Goal: Find contact information: Obtain details needed to contact an individual or organization

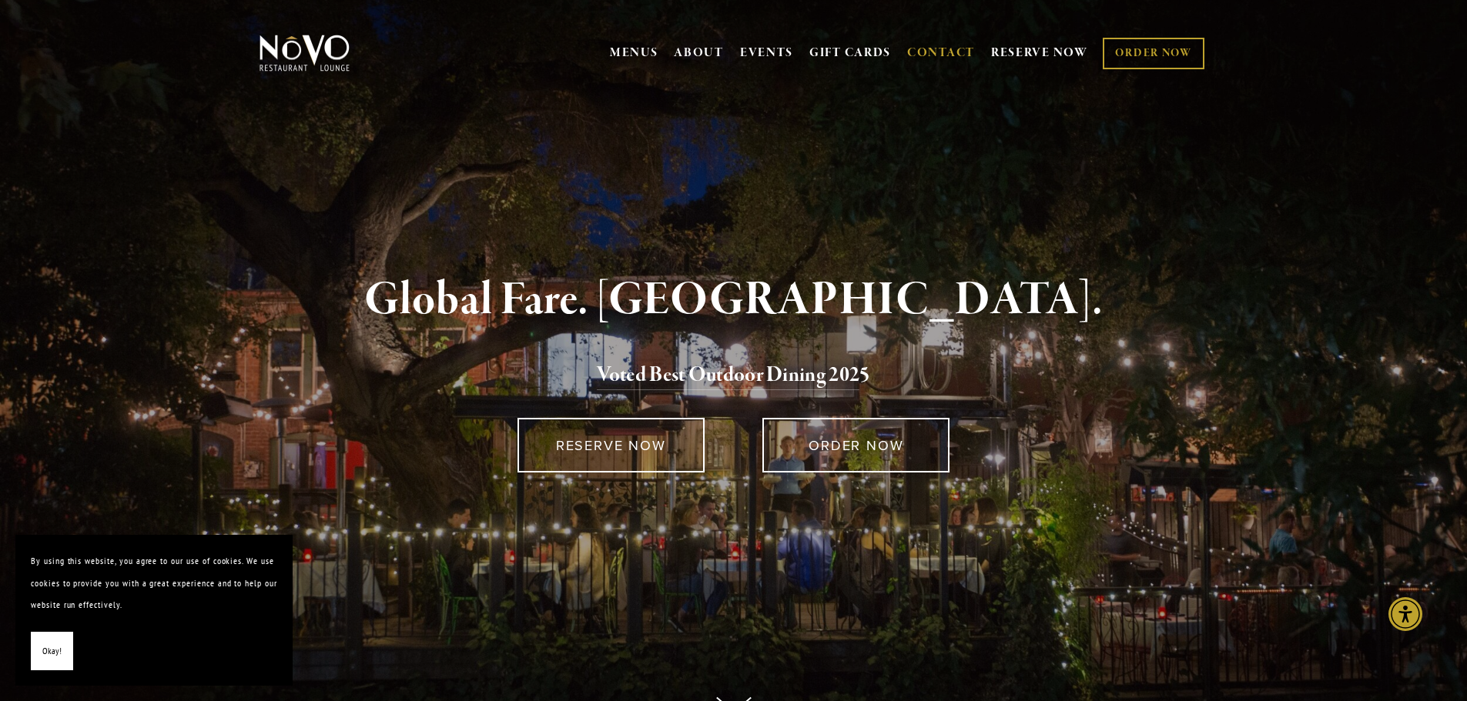
click at [946, 40] on link "CONTACT" at bounding box center [941, 53] width 68 height 29
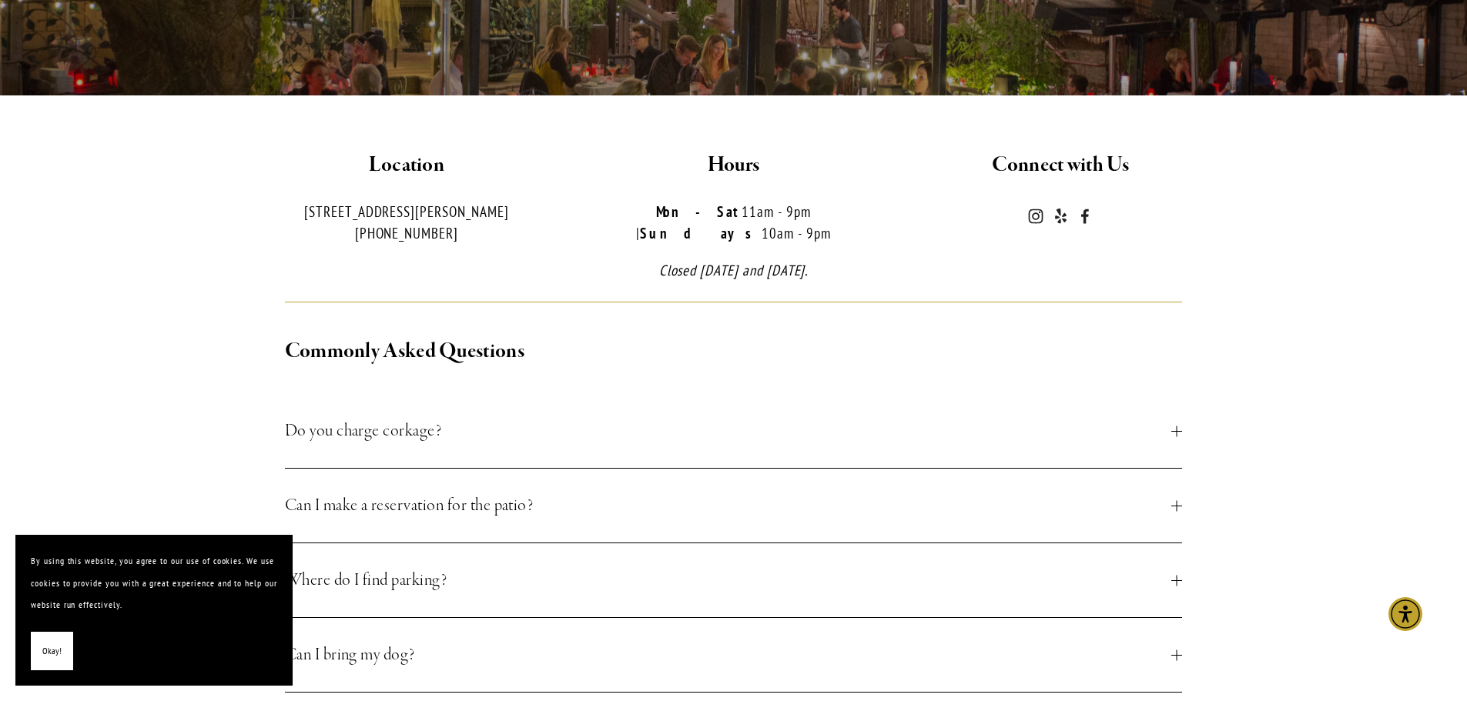
scroll to position [462, 0]
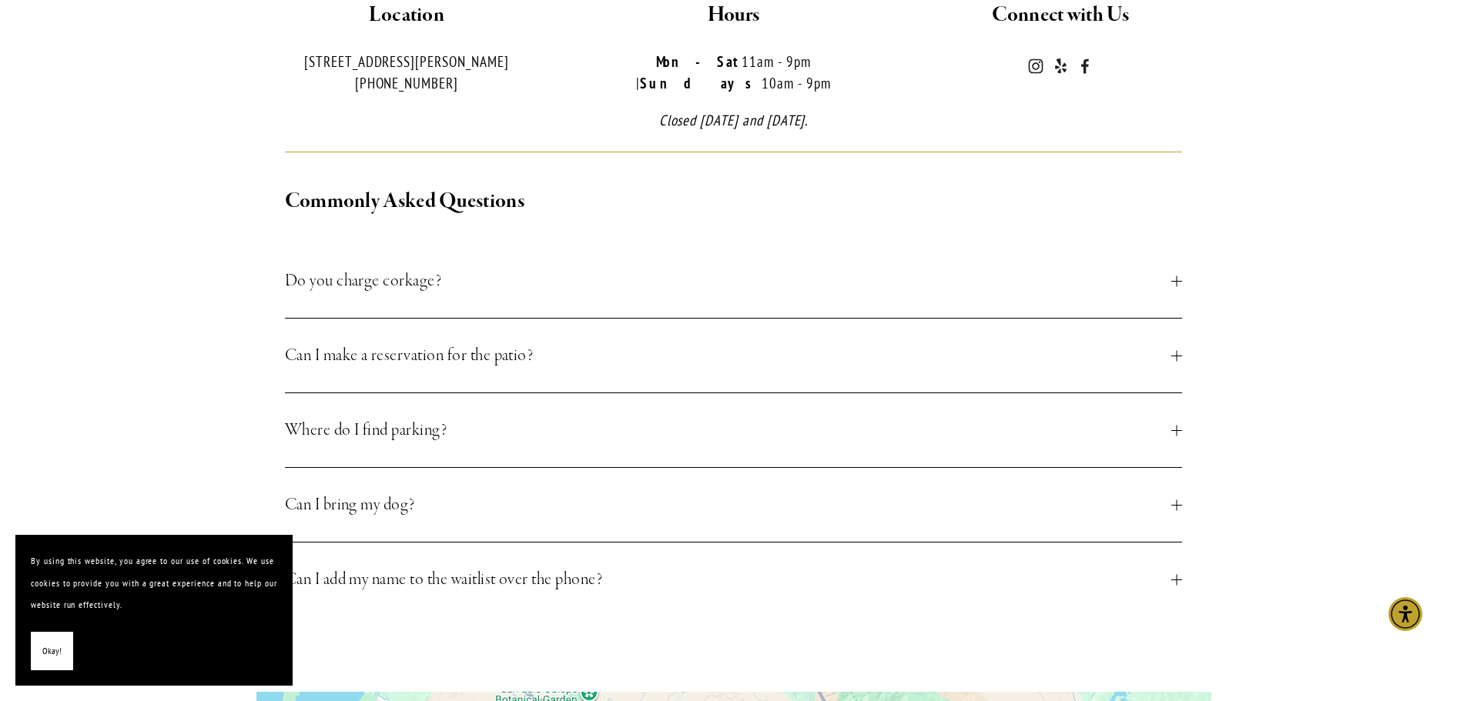
click at [65, 645] on button "Okay!" at bounding box center [52, 651] width 42 height 39
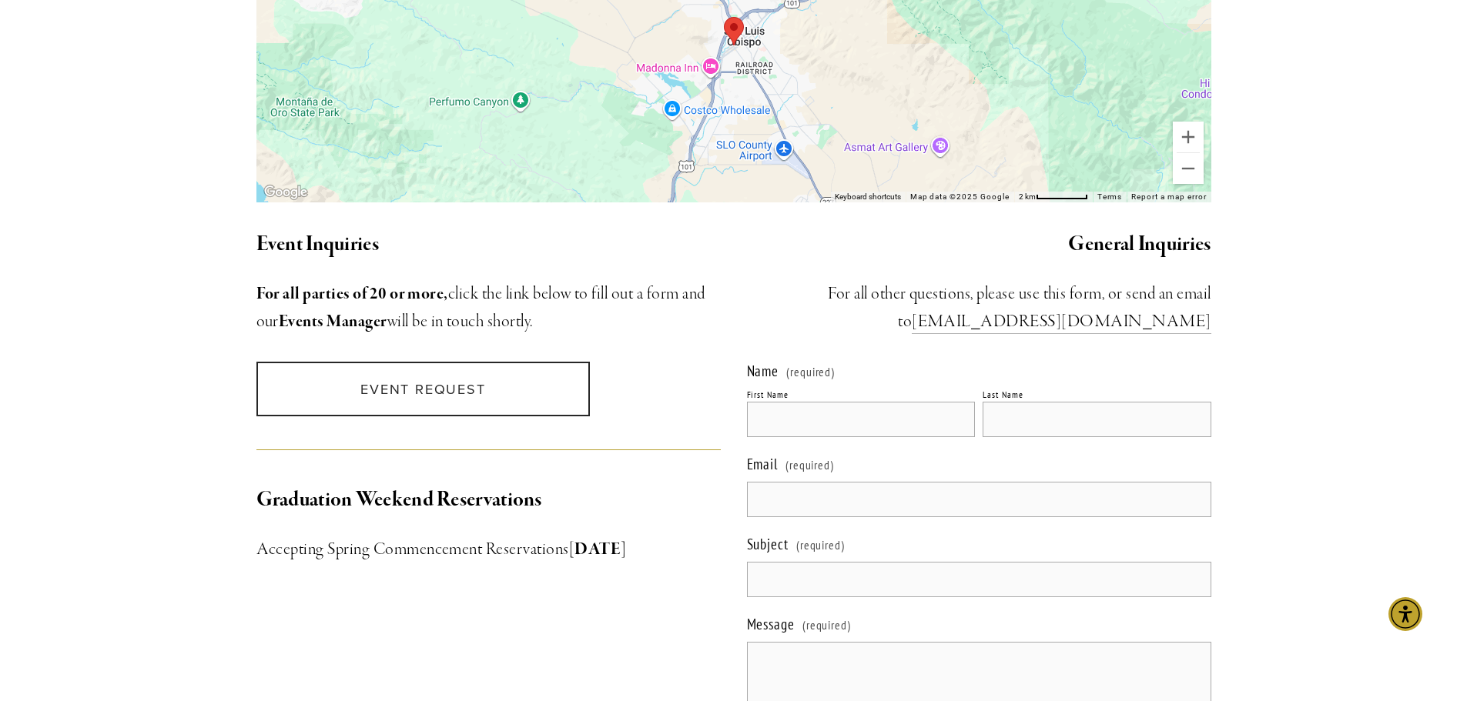
scroll to position [1309, 0]
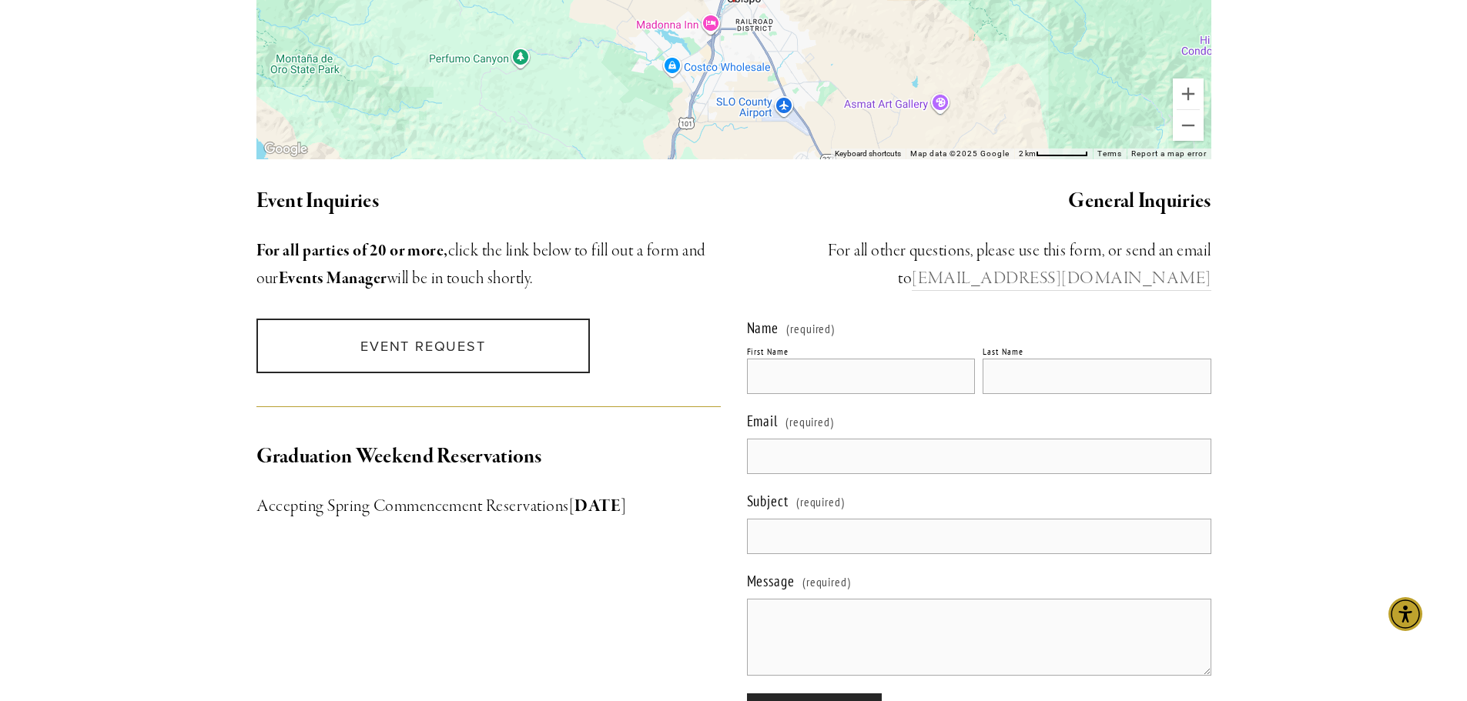
click at [1160, 268] on link "info@novorestaurant.com" at bounding box center [1061, 279] width 299 height 23
